Goal: Check status

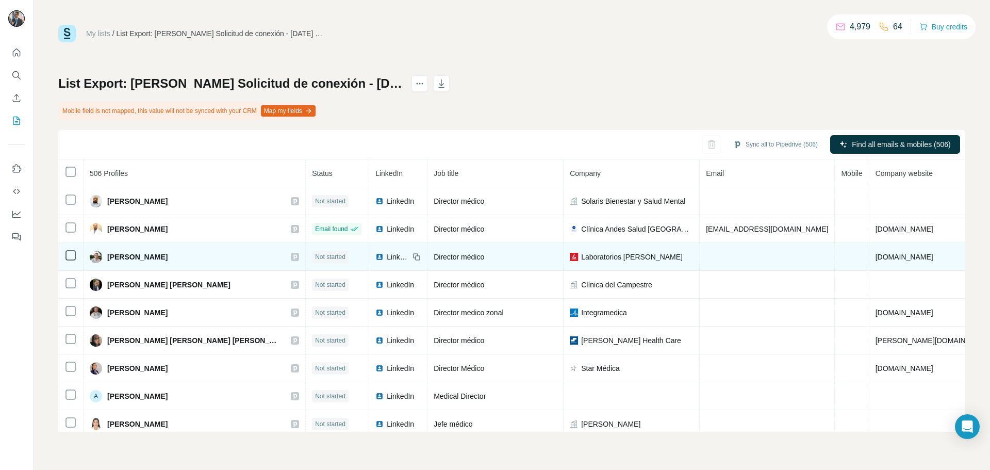
click at [315, 256] on span "Not started" at bounding box center [330, 256] width 30 height 9
click at [315, 254] on span "Not started" at bounding box center [330, 256] width 30 height 9
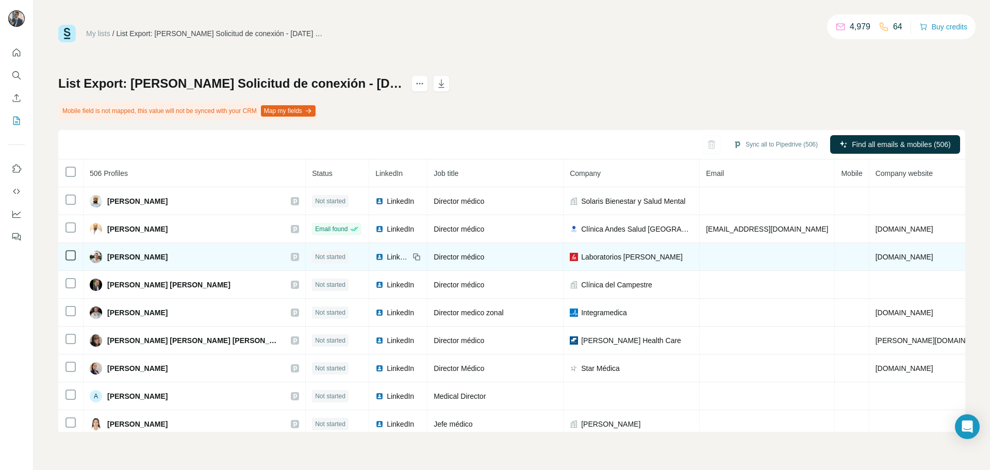
click at [294, 255] on icon at bounding box center [296, 256] width 4 height 5
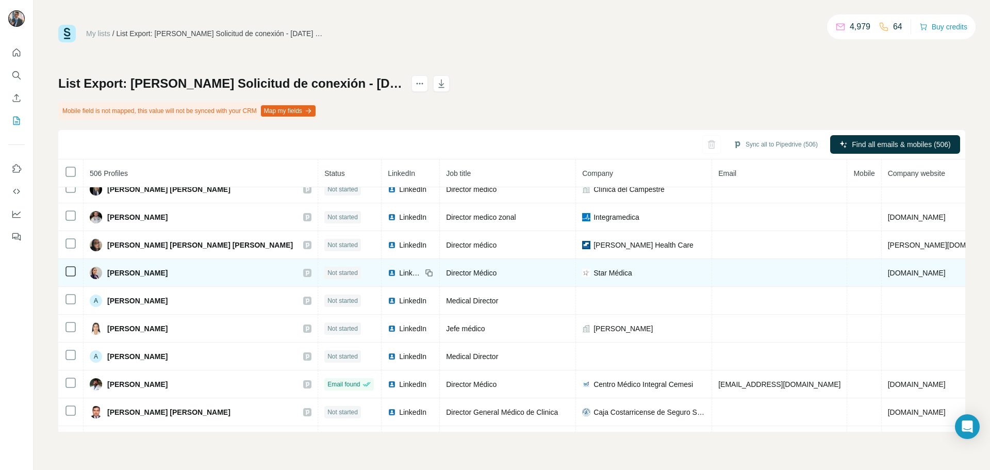
scroll to position [100, 0]
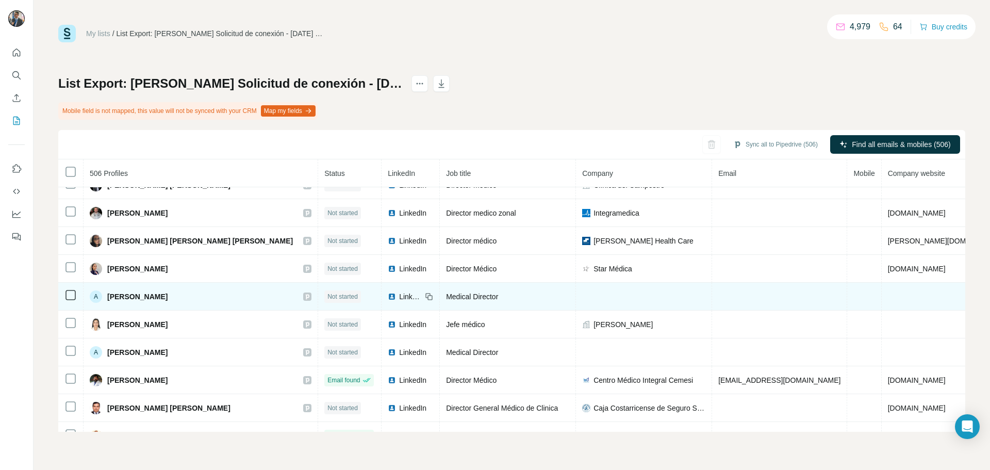
click at [304, 295] on icon at bounding box center [307, 296] width 6 height 8
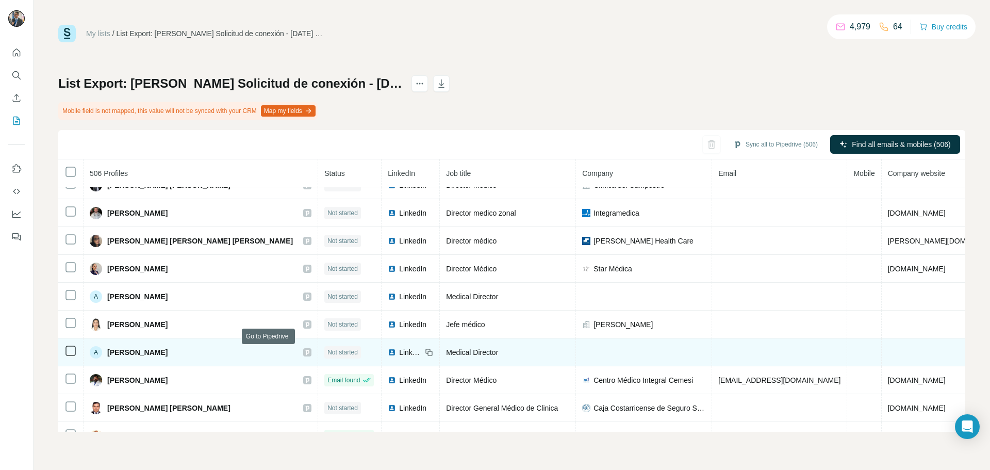
click at [304, 350] on icon at bounding box center [307, 352] width 6 height 8
